Goal: Task Accomplishment & Management: Complete application form

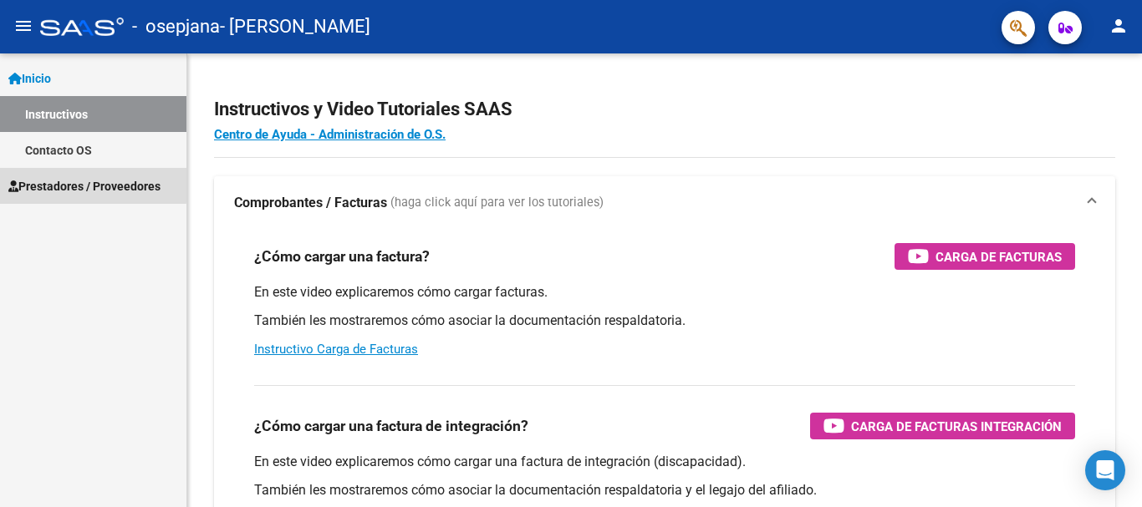
click at [56, 177] on span "Prestadores / Proveedores" at bounding box center [84, 186] width 152 height 18
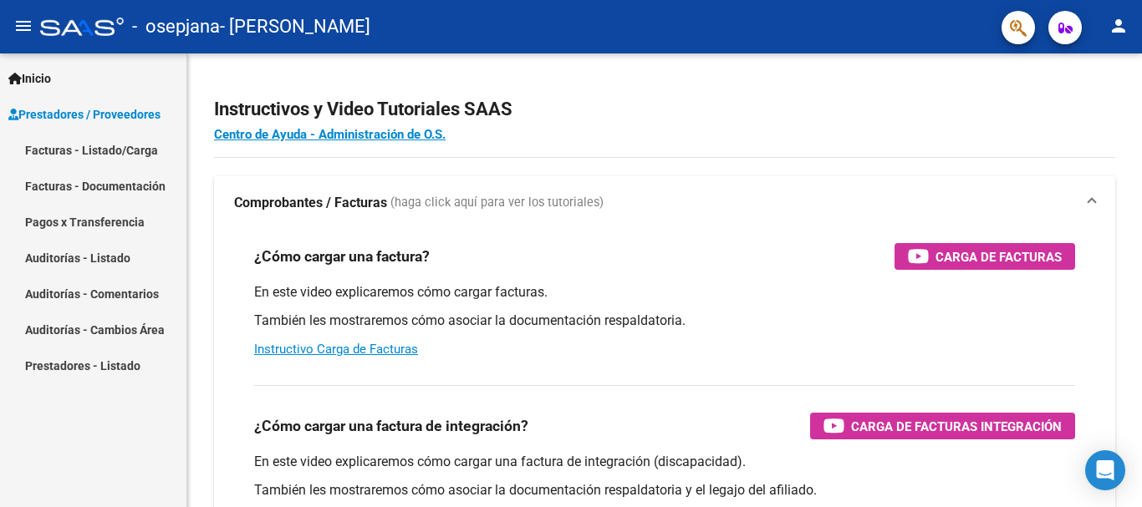
click at [127, 151] on link "Facturas - Listado/Carga" at bounding box center [93, 150] width 186 height 36
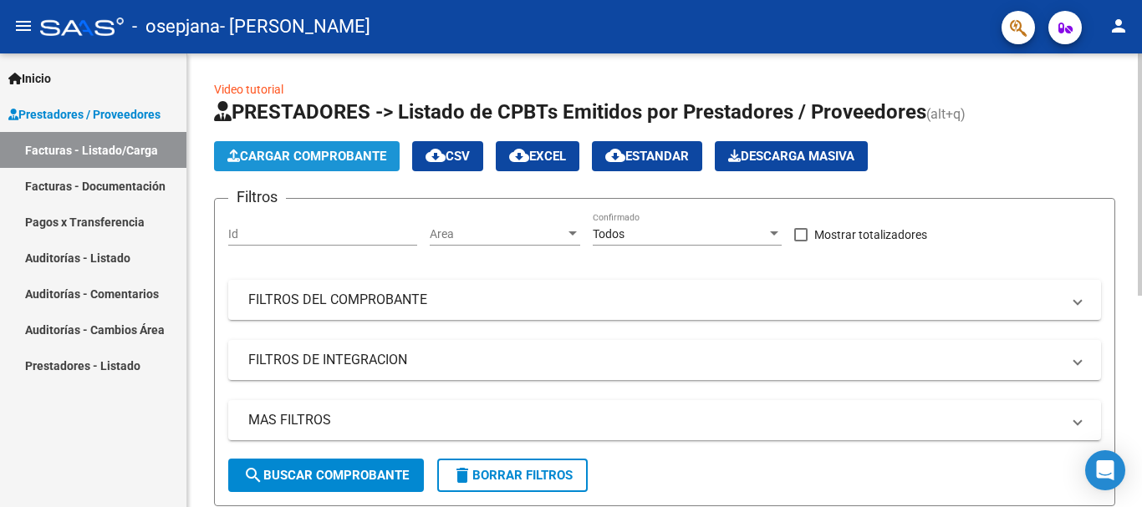
click at [369, 146] on button "Cargar Comprobante" at bounding box center [307, 156] width 186 height 30
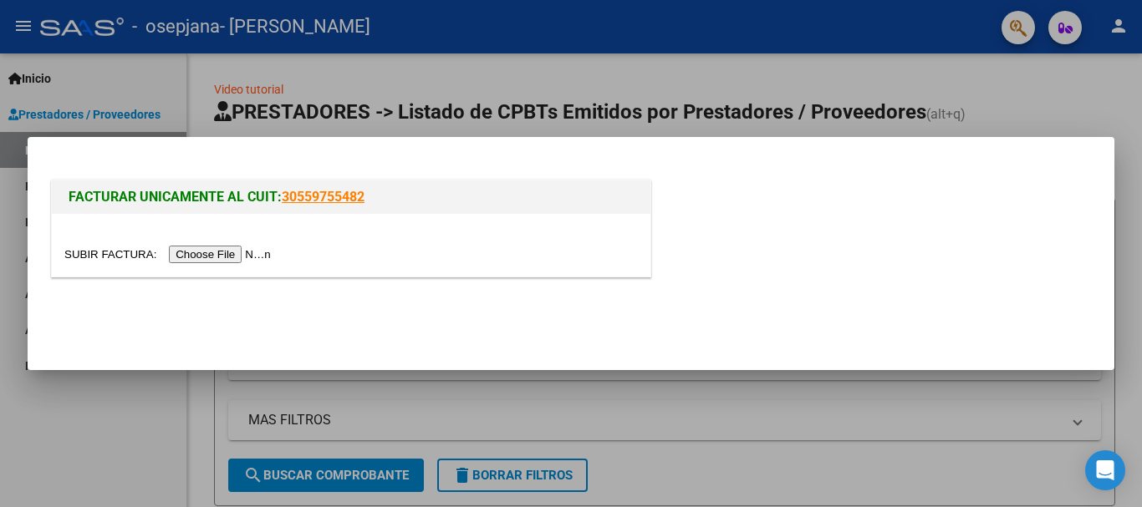
click at [254, 257] on input "file" at bounding box center [169, 255] width 211 height 18
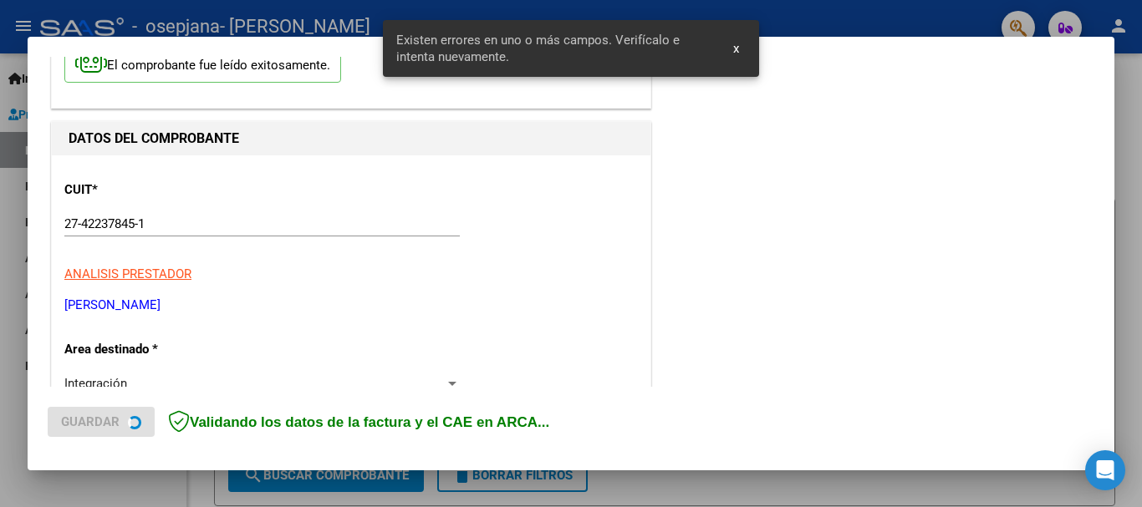
scroll to position [386, 0]
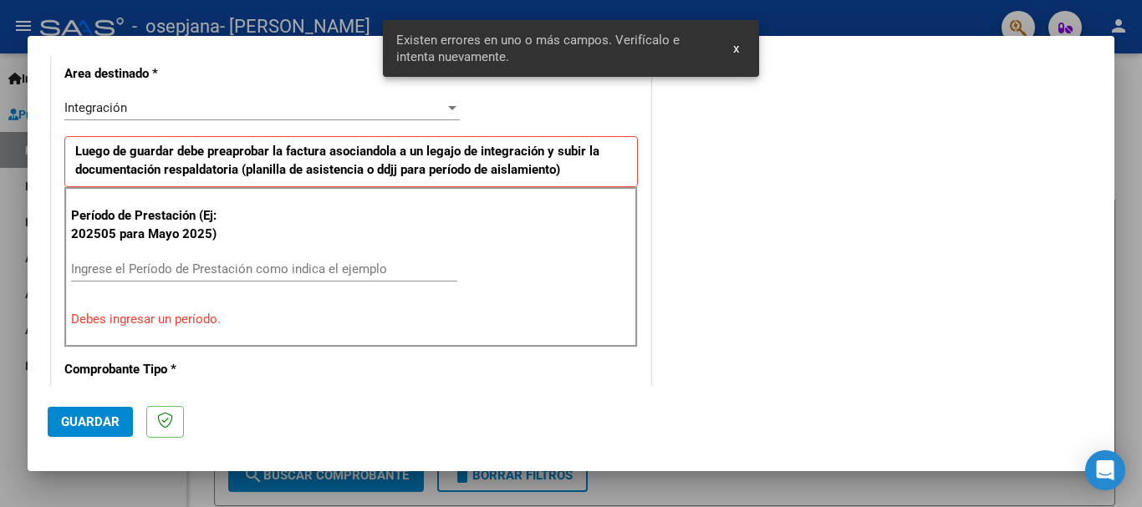
click at [358, 278] on div "Ingrese el Período de Prestación como indica el ejemplo" at bounding box center [264, 269] width 386 height 25
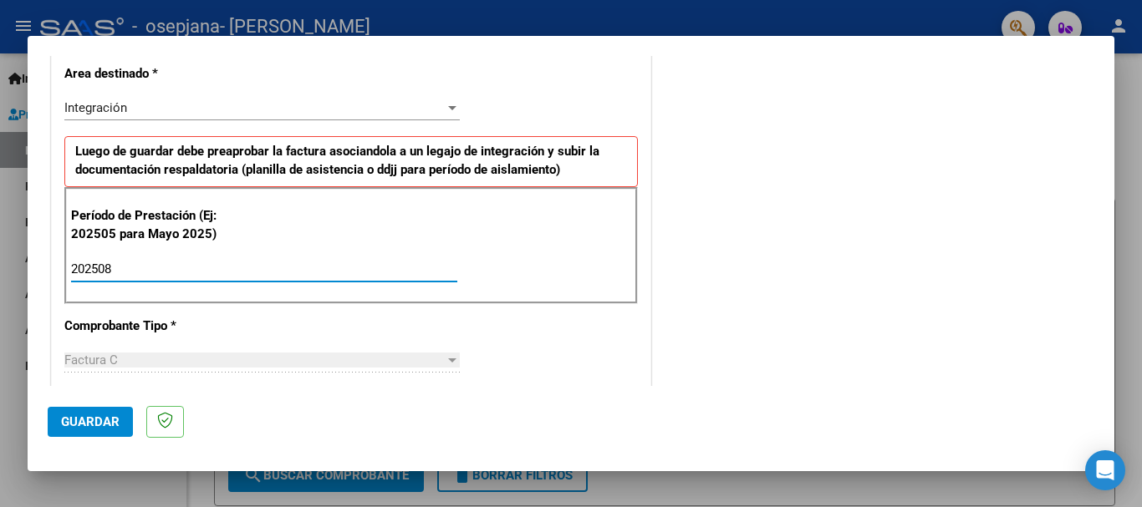
type input "202508"
click at [106, 425] on span "Guardar" at bounding box center [90, 422] width 59 height 15
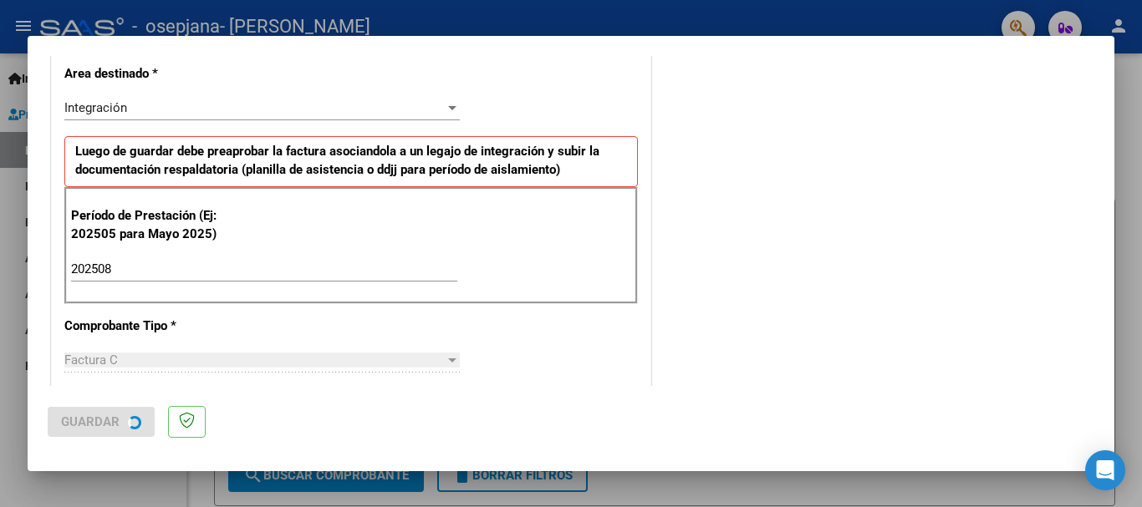
scroll to position [0, 0]
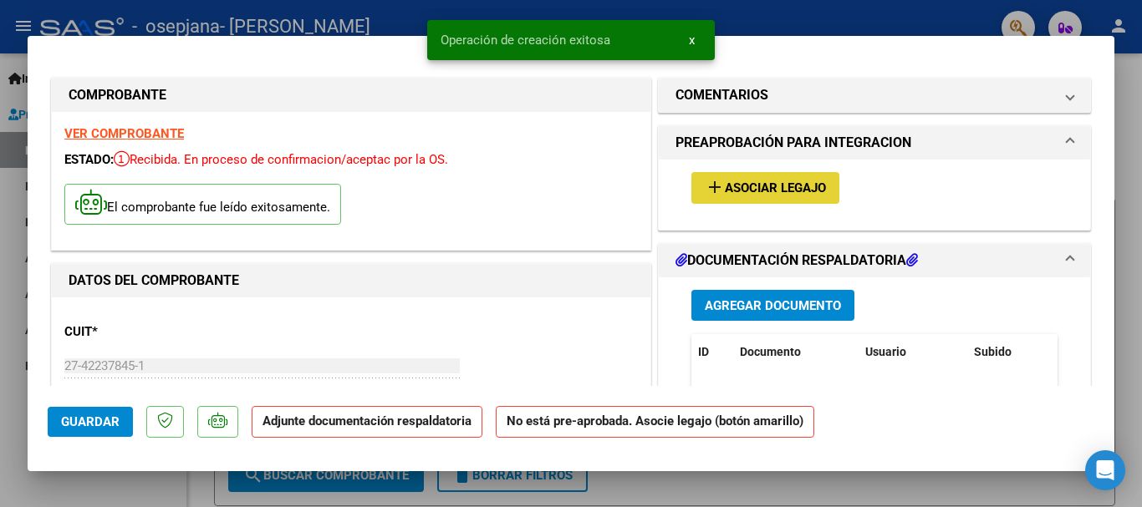
click at [745, 187] on span "Asociar Legajo" at bounding box center [775, 188] width 101 height 15
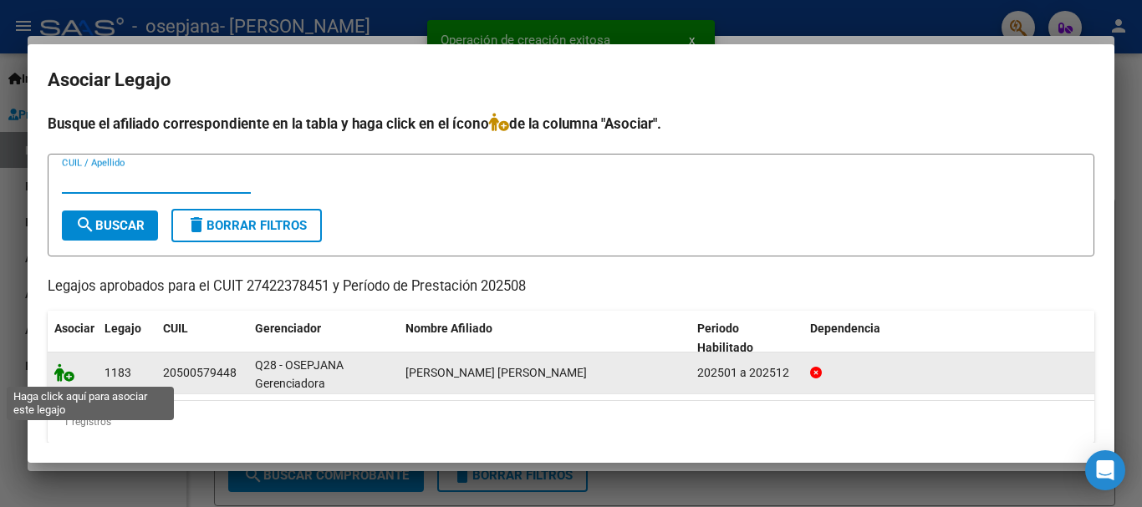
click at [69, 373] on icon at bounding box center [64, 373] width 20 height 18
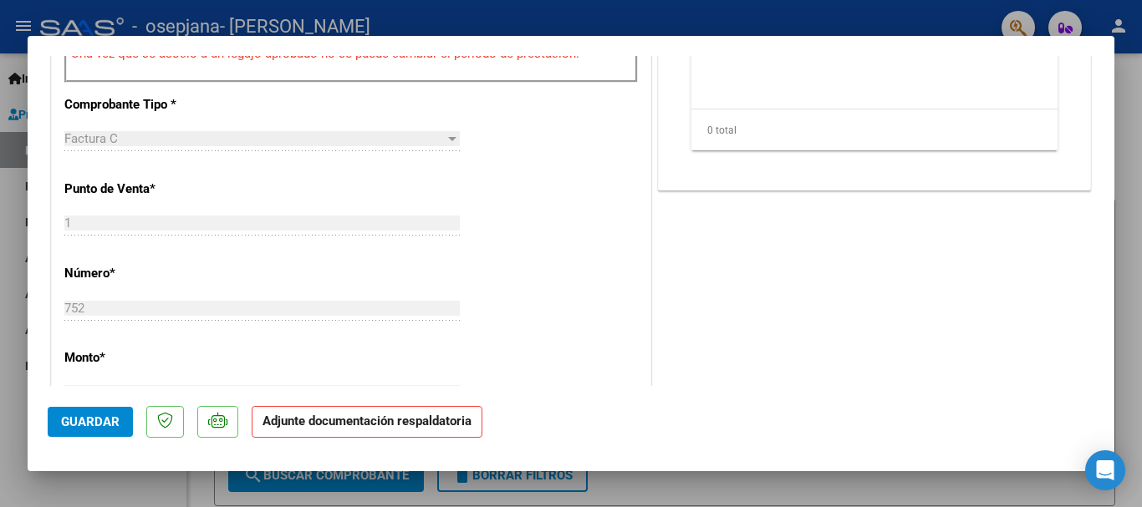
scroll to position [338, 0]
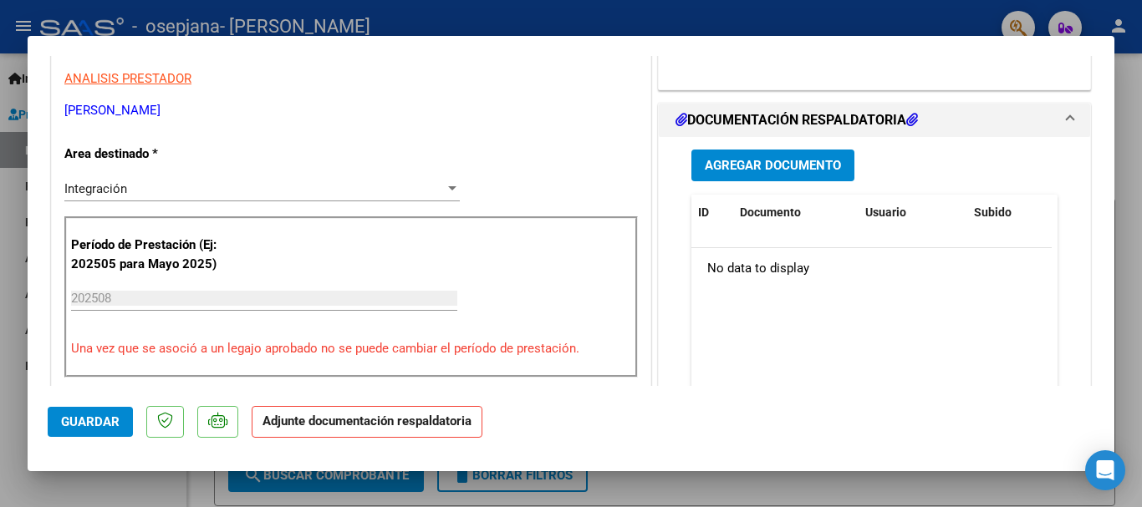
click at [777, 162] on span "Agregar Documento" at bounding box center [773, 166] width 136 height 15
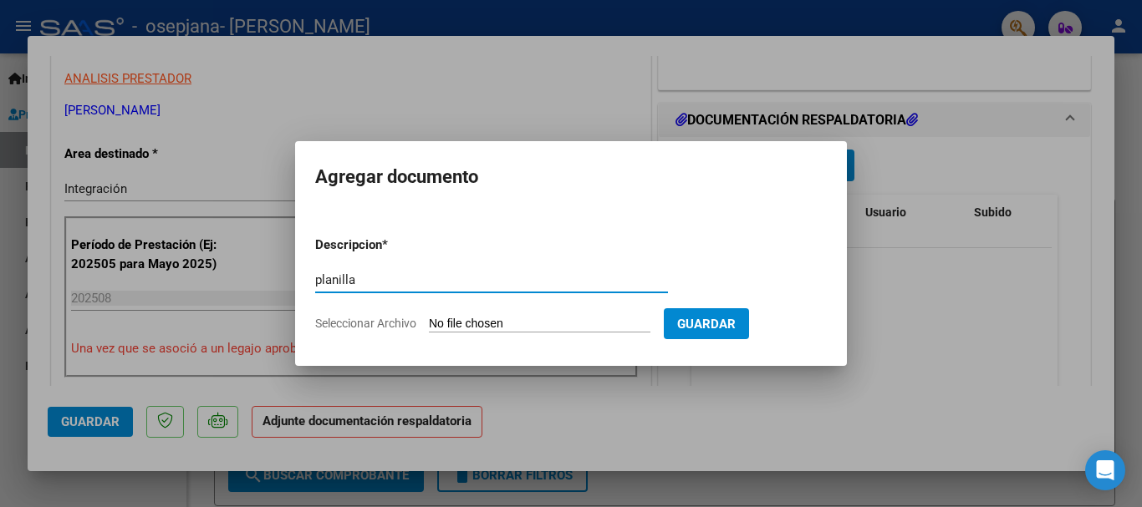
type input "planilla"
click at [342, 314] on form "Descripcion * planilla Escriba aquí una descripcion Seleccionar Archivo Guardar" at bounding box center [571, 284] width 512 height 122
click at [461, 328] on input "Seleccionar Archivo" at bounding box center [540, 325] width 222 height 16
type input "C:\fakepath\Escaneado el 27 ago 2025, 9_46_01 a. m..pdf"
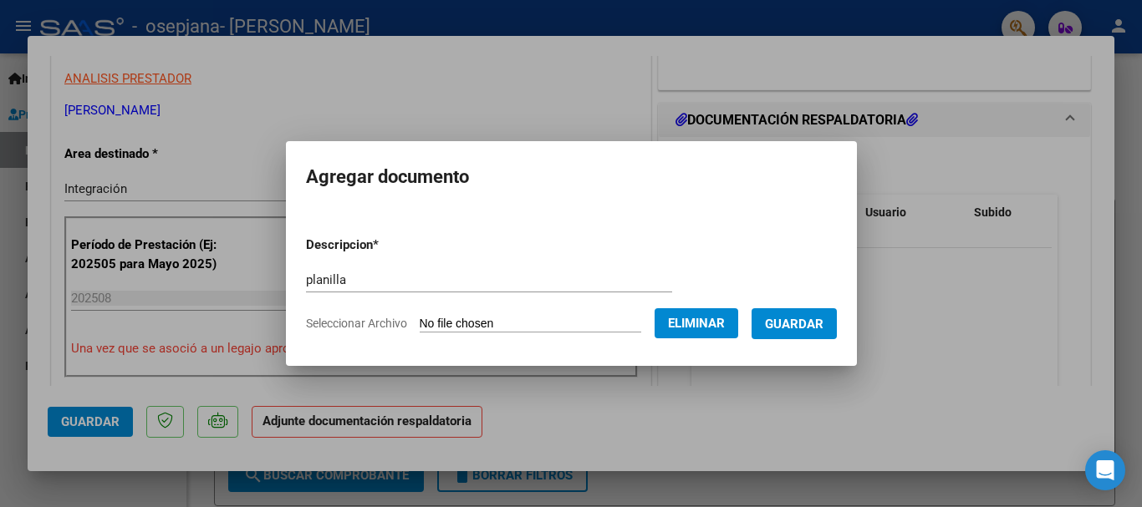
click at [789, 321] on span "Guardar" at bounding box center [794, 324] width 59 height 15
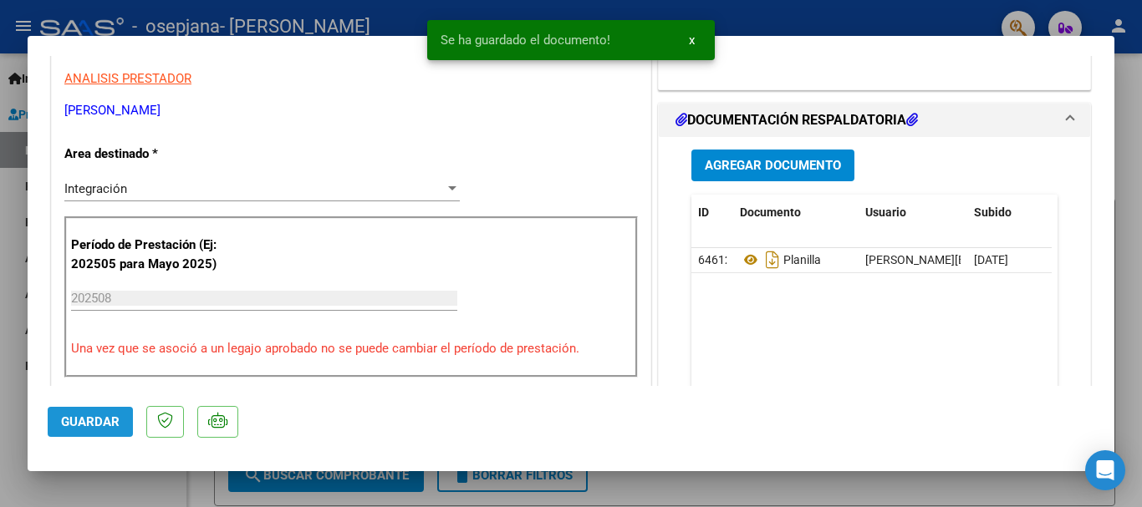
click at [92, 424] on span "Guardar" at bounding box center [90, 422] width 59 height 15
